Goal: Transaction & Acquisition: Subscribe to service/newsletter

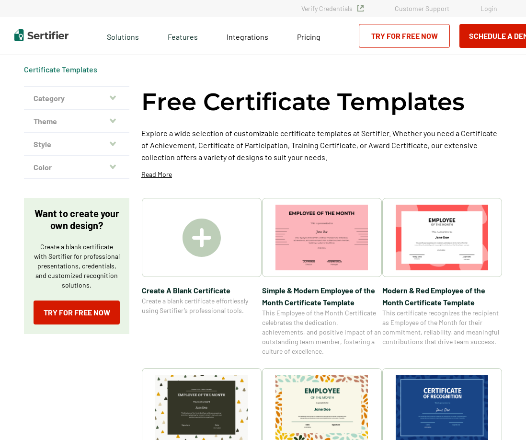
click at [227, 269] on div at bounding box center [202, 237] width 120 height 79
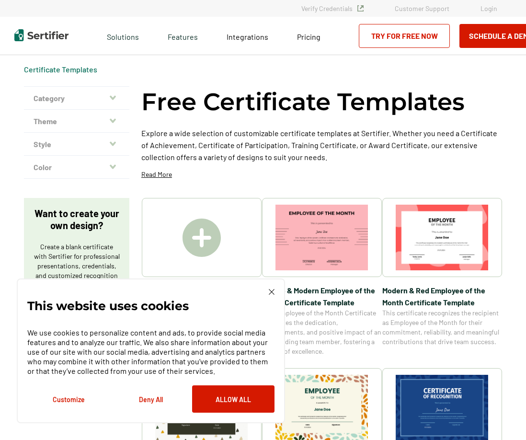
click at [273, 294] on img at bounding box center [272, 292] width 6 height 6
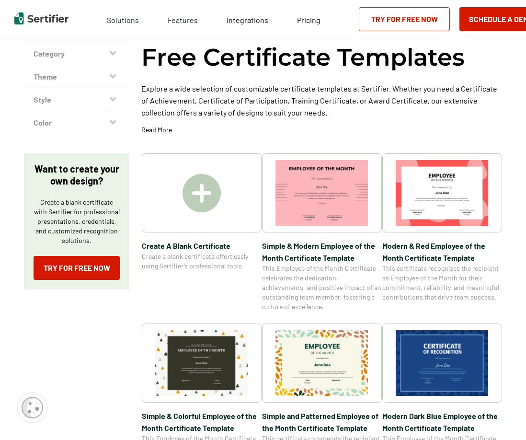
scroll to position [96, 0]
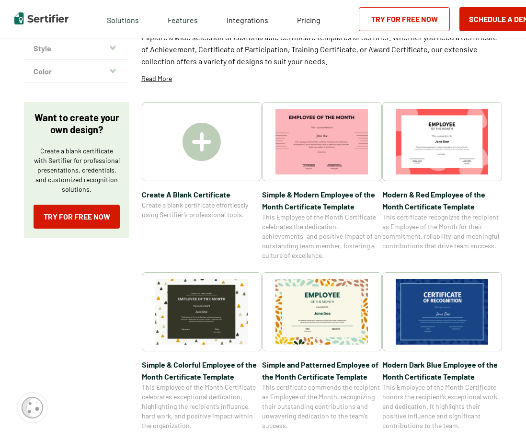
click at [211, 153] on img at bounding box center [202, 142] width 38 height 38
click at [245, 160] on div at bounding box center [202, 141] width 120 height 79
